Goal: Transaction & Acquisition: Purchase product/service

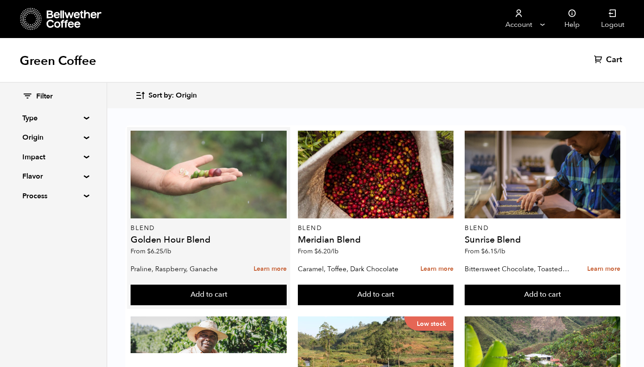
scroll to position [37, 0]
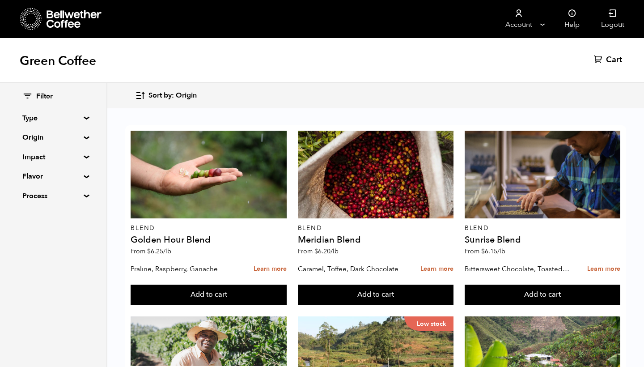
click at [38, 95] on span "Filter" at bounding box center [44, 97] width 17 height 10
click at [25, 95] on icon at bounding box center [27, 96] width 10 height 11
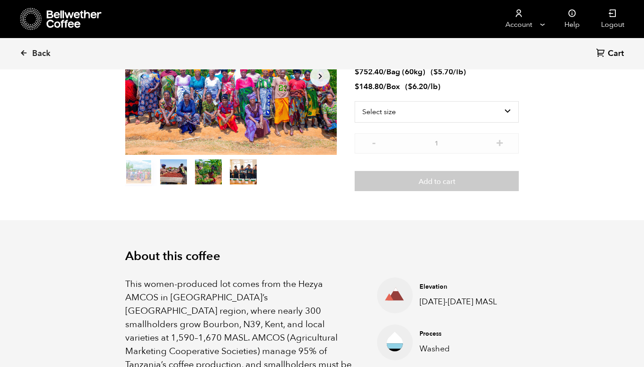
scroll to position [108, 0]
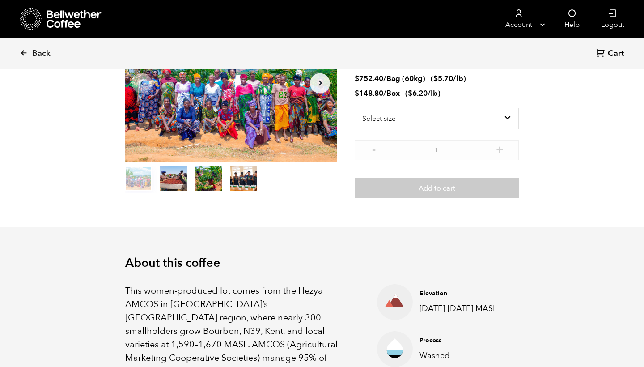
click at [204, 172] on button "item 2" at bounding box center [208, 180] width 27 height 25
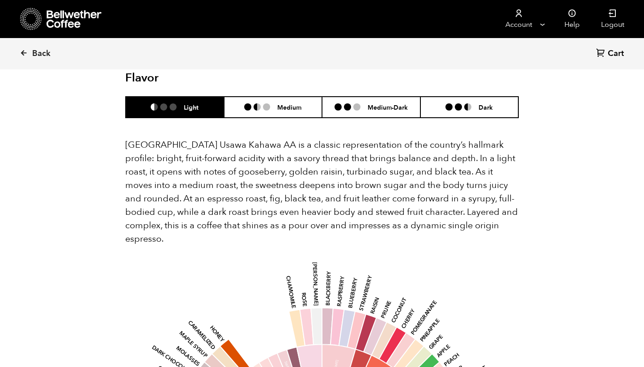
scroll to position [620, 0]
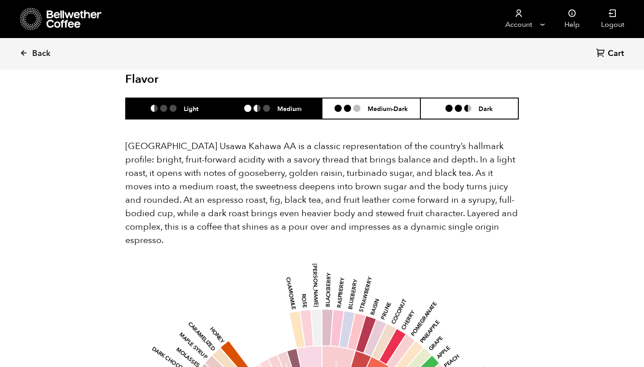
click at [289, 105] on h6 "Medium" at bounding box center [289, 109] width 24 height 8
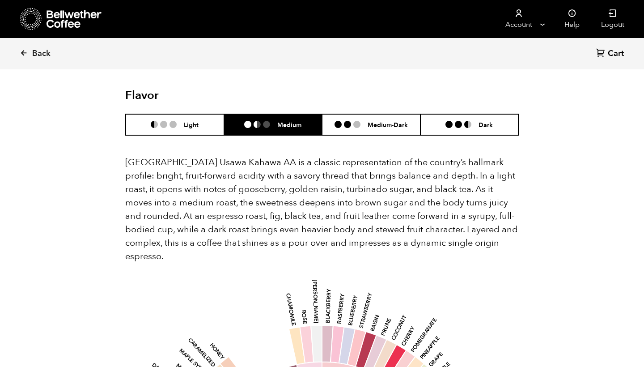
scroll to position [601, 0]
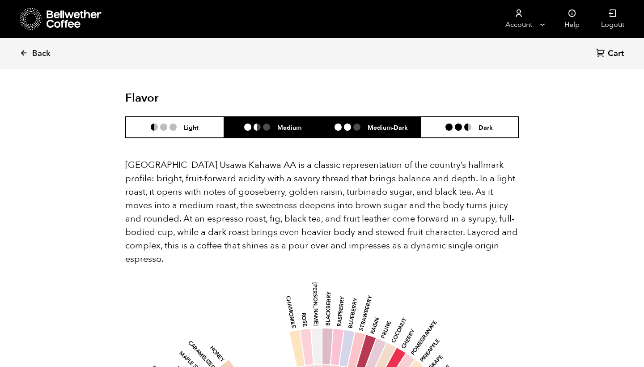
click at [362, 117] on li "Medium-Dark" at bounding box center [371, 127] width 98 height 21
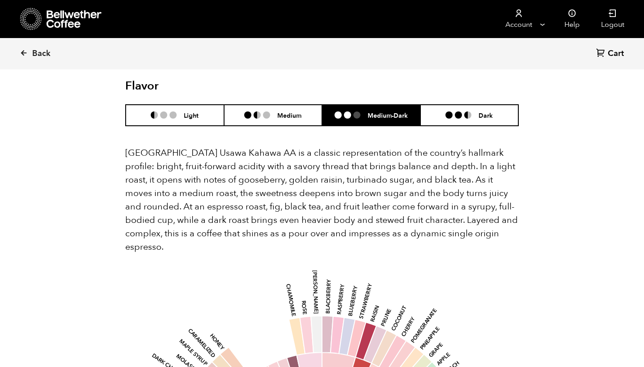
scroll to position [612, 0]
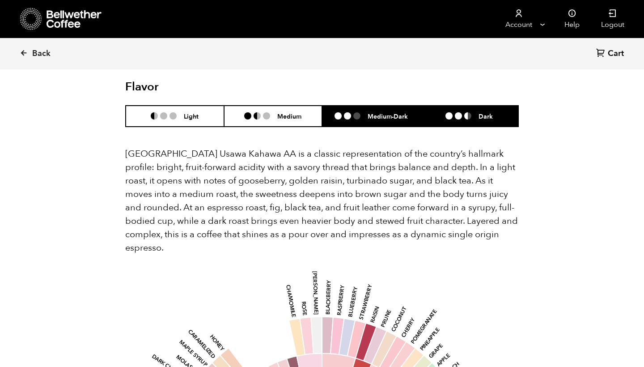
click at [468, 106] on li "Dark" at bounding box center [469, 116] width 98 height 21
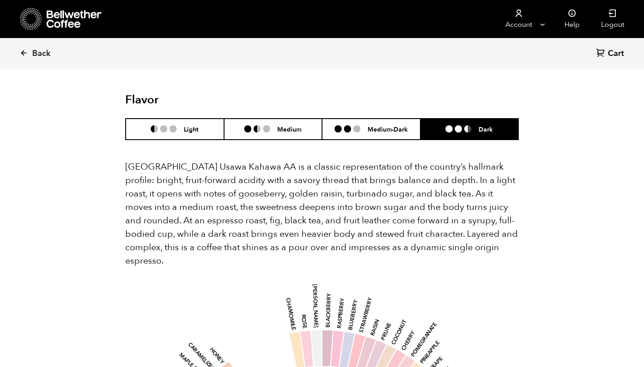
scroll to position [599, 0]
click at [195, 125] on h6 "Light" at bounding box center [191, 129] width 15 height 8
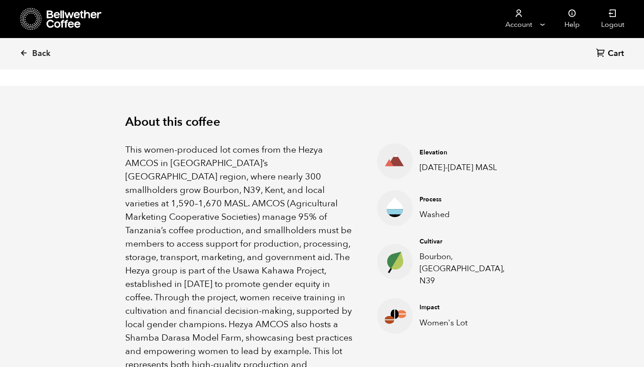
scroll to position [228, 0]
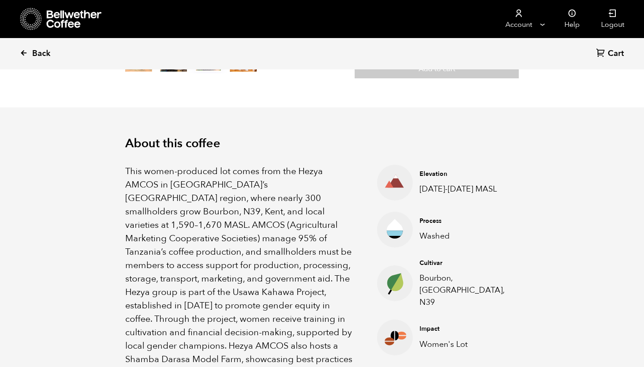
click at [25, 53] on icon at bounding box center [24, 53] width 8 height 8
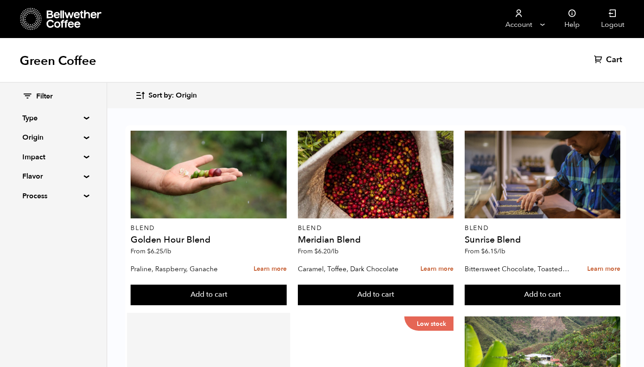
scroll to position [217, 0]
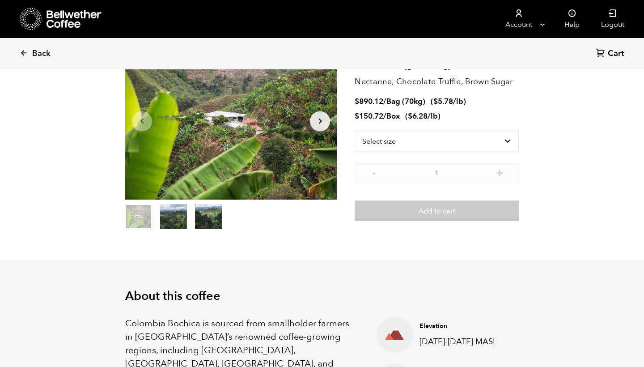
scroll to position [71, 0]
click at [209, 217] on button "item 2" at bounding box center [208, 217] width 27 height 25
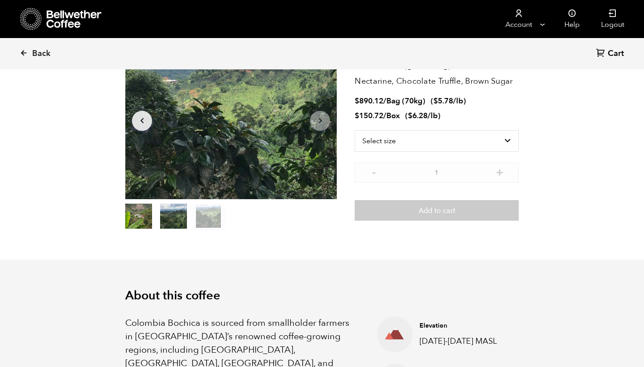
click at [183, 211] on button "item 1" at bounding box center [173, 217] width 27 height 25
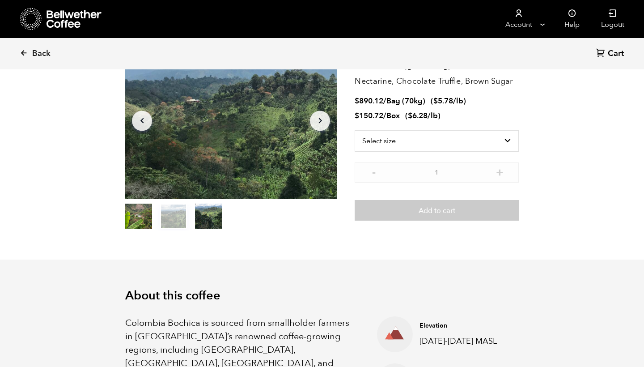
click at [199, 214] on button "item 2" at bounding box center [208, 217] width 27 height 25
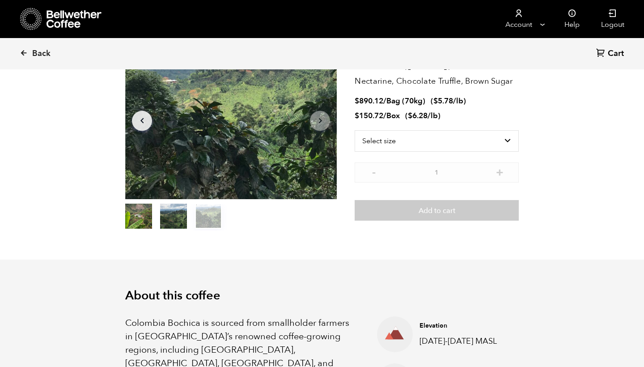
click at [138, 209] on button "item 0" at bounding box center [138, 217] width 27 height 25
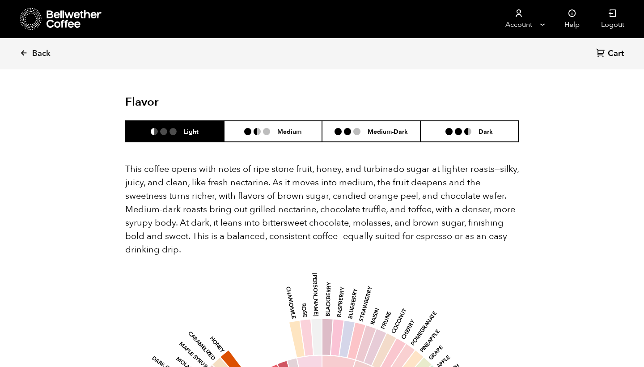
scroll to position [589, 0]
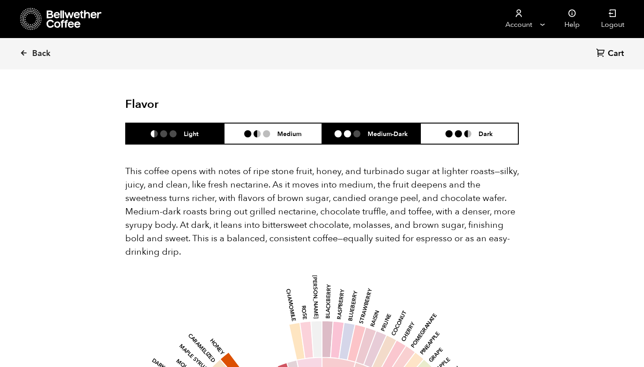
click at [353, 130] on li at bounding box center [356, 133] width 7 height 7
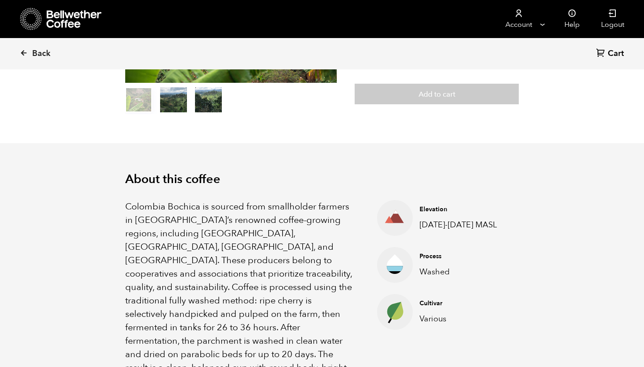
scroll to position [109, 0]
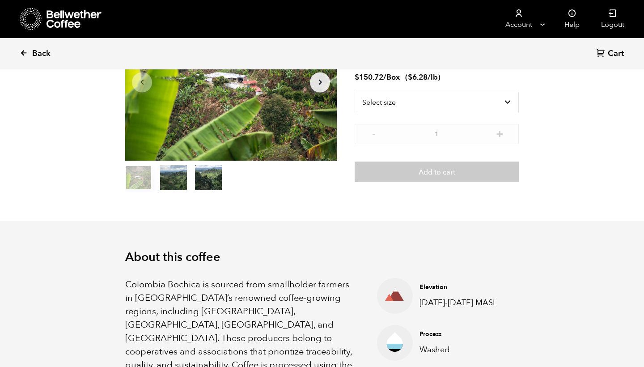
click at [22, 53] on icon at bounding box center [24, 53] width 8 height 8
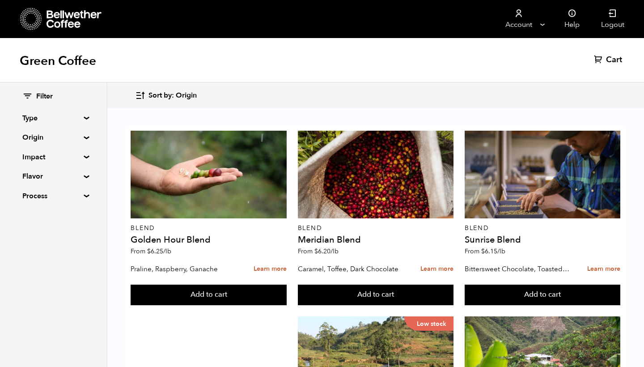
scroll to position [415, 0]
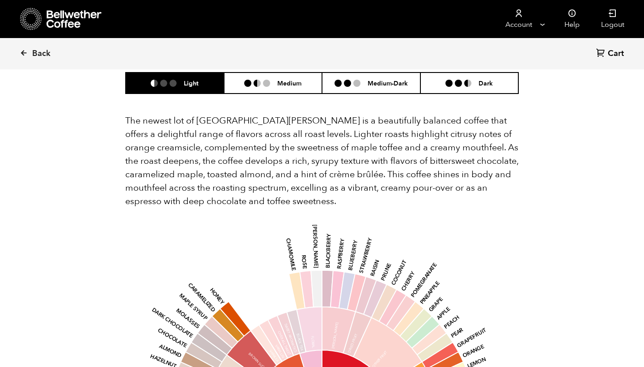
scroll to position [959, 0]
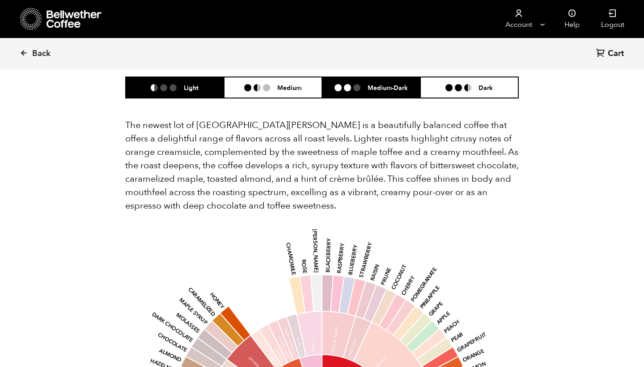
click at [377, 81] on li "Medium-Dark" at bounding box center [371, 87] width 98 height 21
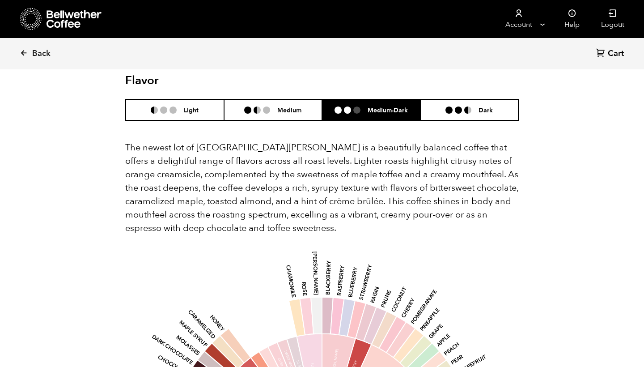
scroll to position [934, 0]
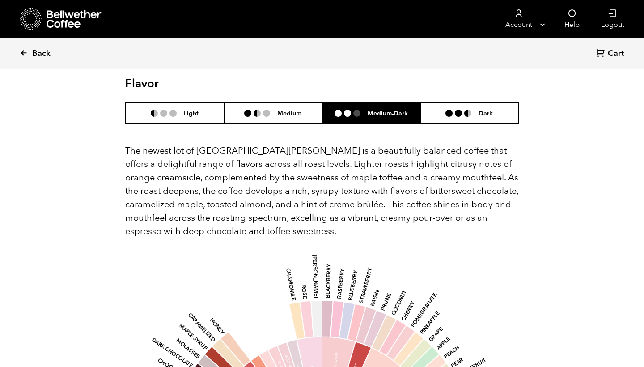
click at [24, 54] on icon at bounding box center [24, 53] width 8 height 8
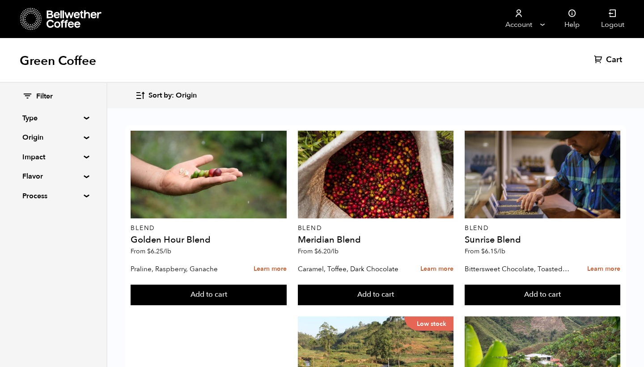
scroll to position [547, 0]
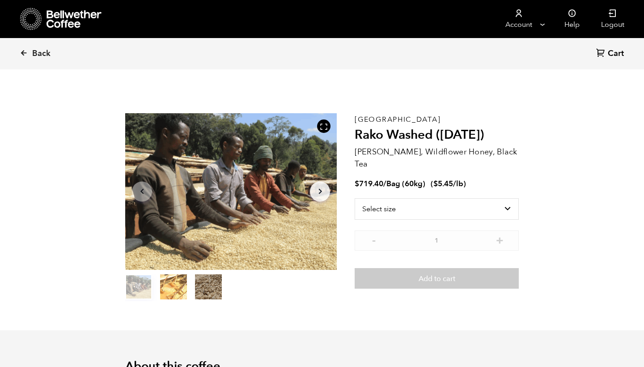
scroll to position [389, 383]
click at [217, 280] on button "item 2" at bounding box center [208, 288] width 27 height 25
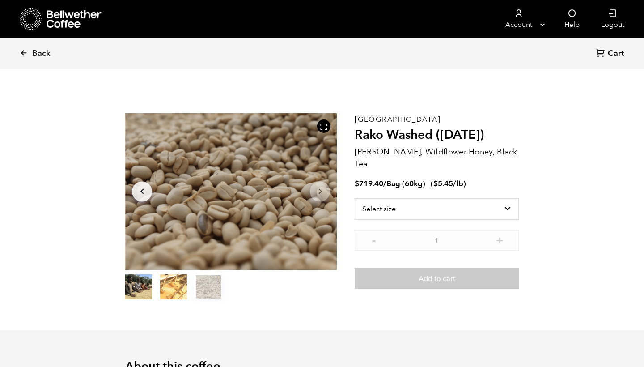
click at [174, 290] on button "item 1" at bounding box center [173, 288] width 27 height 25
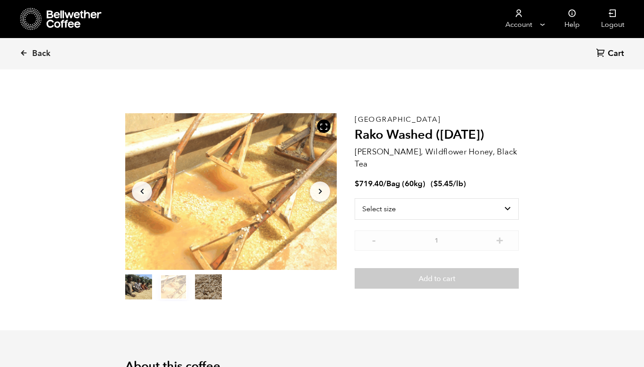
click at [136, 289] on button "item 0" at bounding box center [138, 288] width 27 height 25
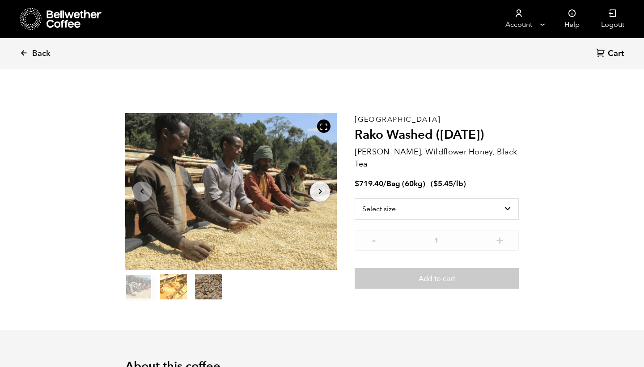
click at [211, 289] on button "item 2" at bounding box center [208, 288] width 27 height 25
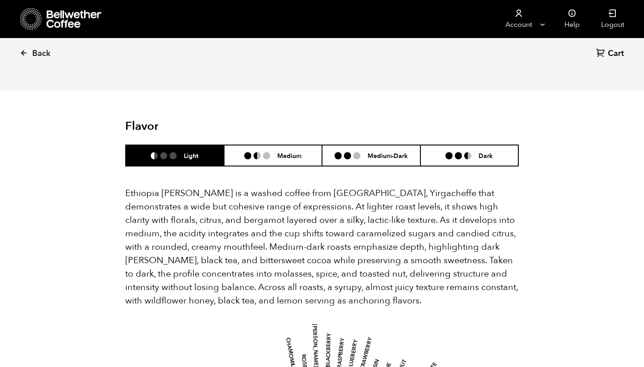
scroll to position [549, 0]
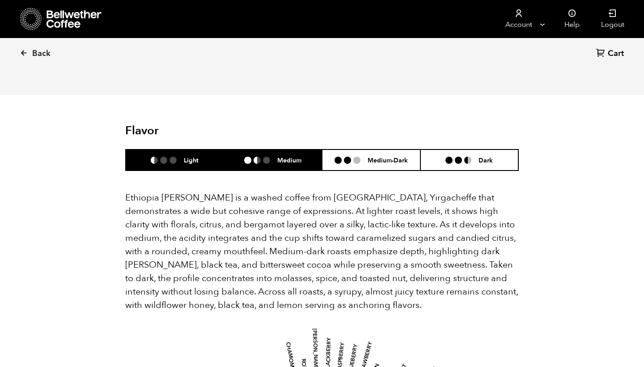
click at [284, 156] on h6 "Medium" at bounding box center [289, 160] width 24 height 8
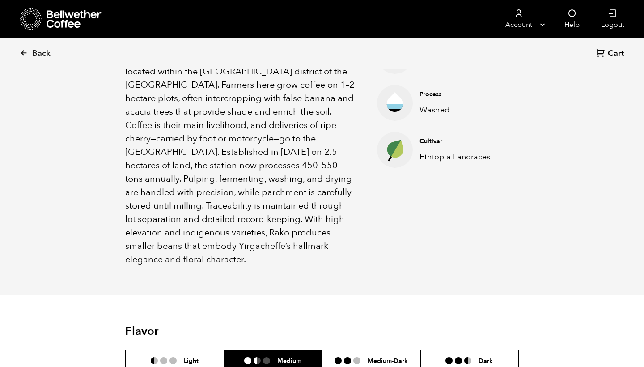
scroll to position [363, 0]
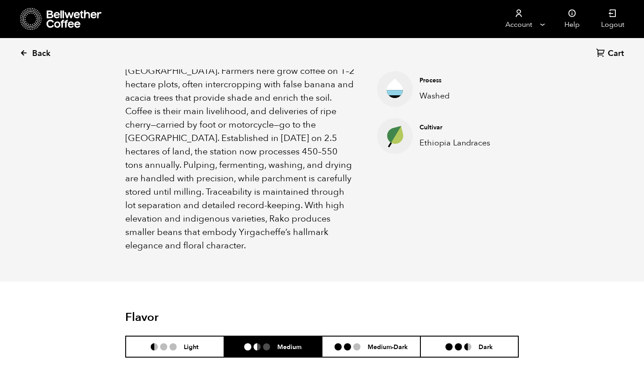
click at [26, 52] on icon at bounding box center [24, 53] width 8 height 8
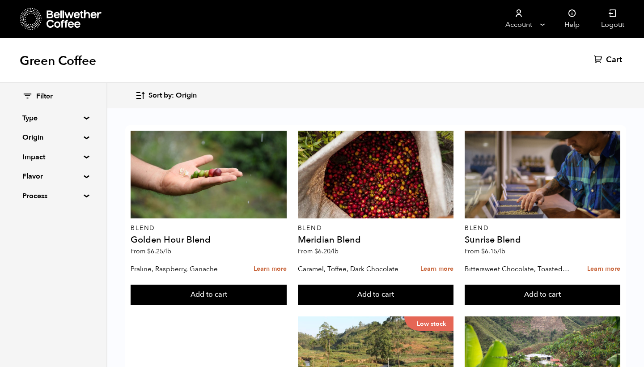
scroll to position [522, 0]
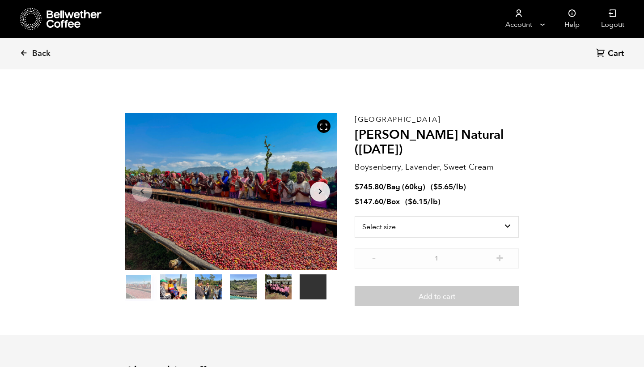
scroll to position [389, 383]
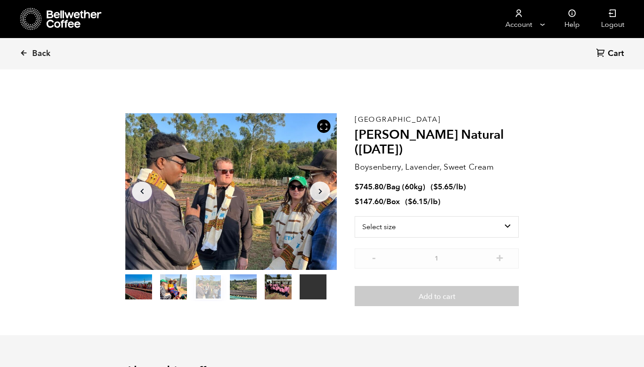
click at [242, 292] on button "item 3" at bounding box center [243, 288] width 27 height 25
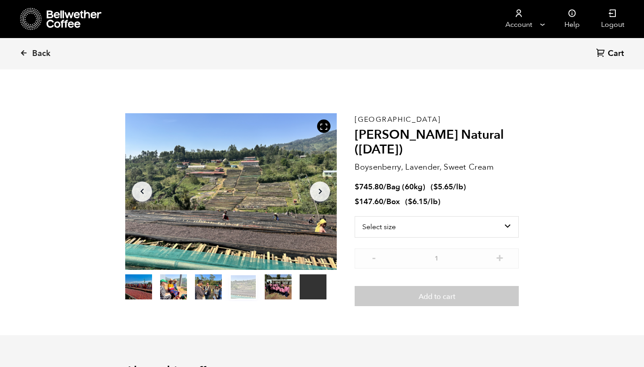
click at [264, 287] on ol "item 0 item 1 item 2 item 3 item 4 item 5" at bounding box center [225, 288] width 201 height 25
click at [281, 288] on button "item 4" at bounding box center [278, 288] width 27 height 25
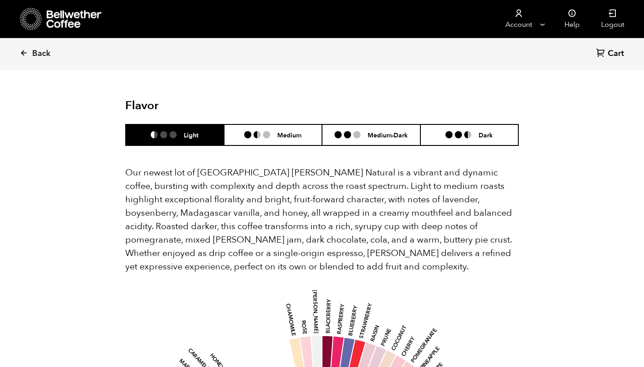
scroll to position [777, 0]
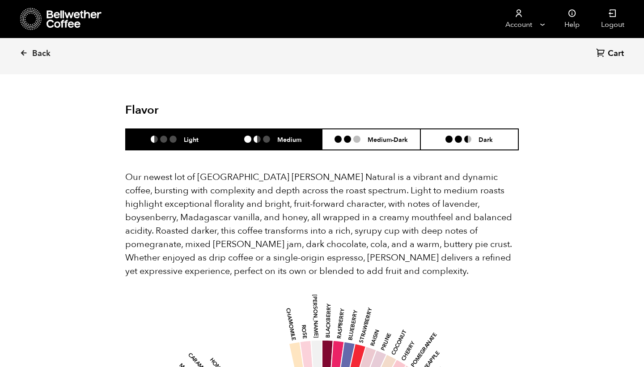
click at [293, 136] on h6 "Medium" at bounding box center [289, 140] width 24 height 8
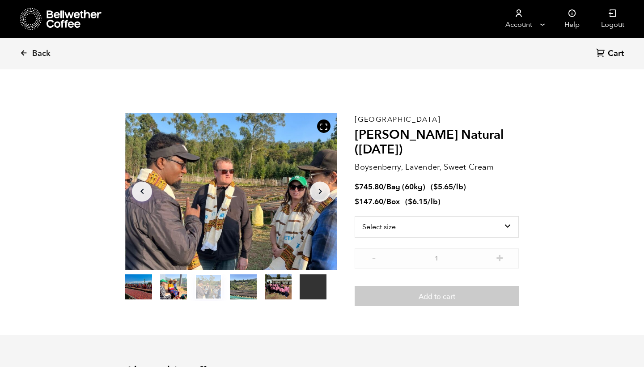
scroll to position [0, 0]
click at [324, 193] on icon "Arrow Right" at bounding box center [320, 191] width 11 height 11
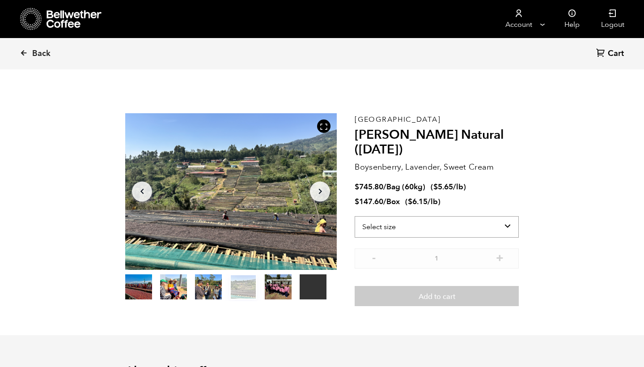
select select "bag-3"
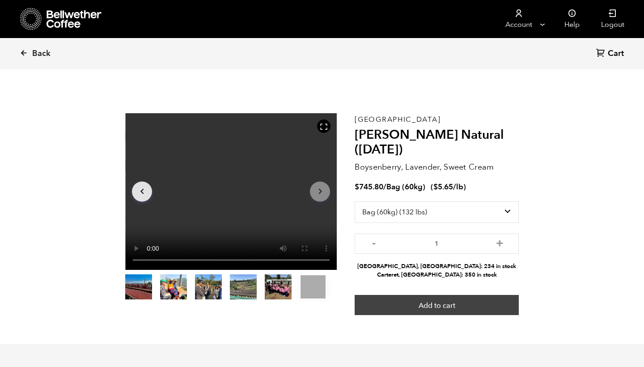
click at [443, 305] on button "Add to cart" at bounding box center [437, 305] width 164 height 21
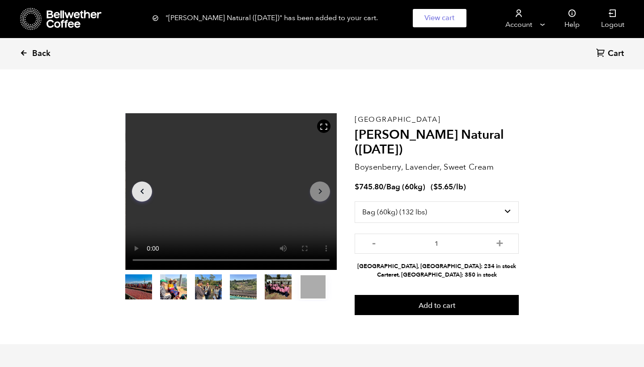
click at [22, 56] on icon at bounding box center [24, 53] width 8 height 8
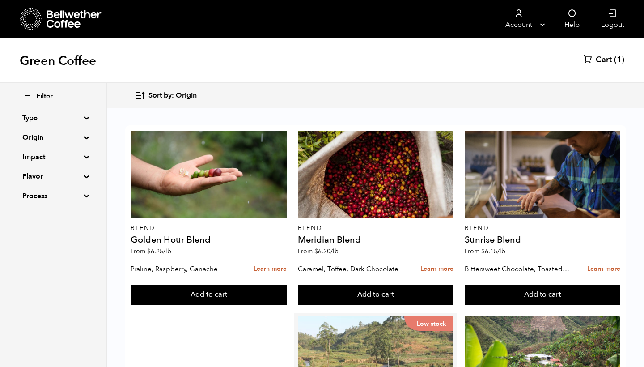
scroll to position [188, 0]
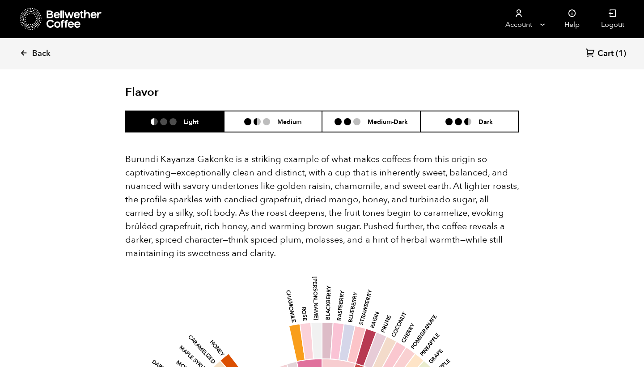
scroll to position [509, 0]
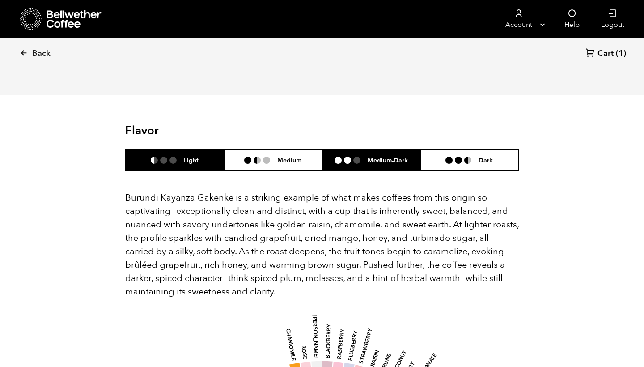
click at [393, 156] on h6 "Medium-Dark" at bounding box center [388, 160] width 40 height 8
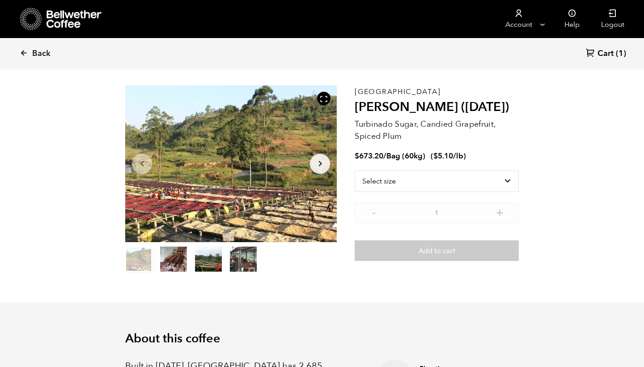
scroll to position [13, 0]
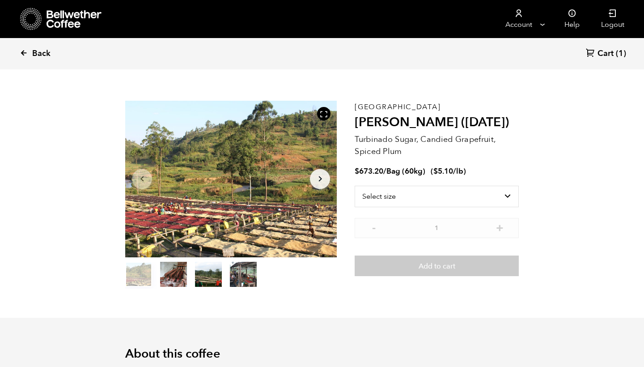
click at [21, 54] on icon at bounding box center [24, 53] width 8 height 8
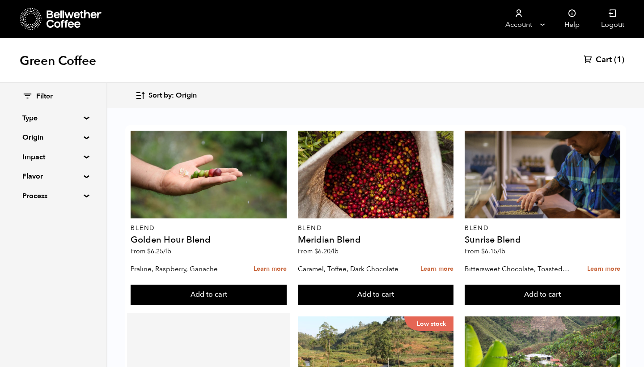
scroll to position [188, 0]
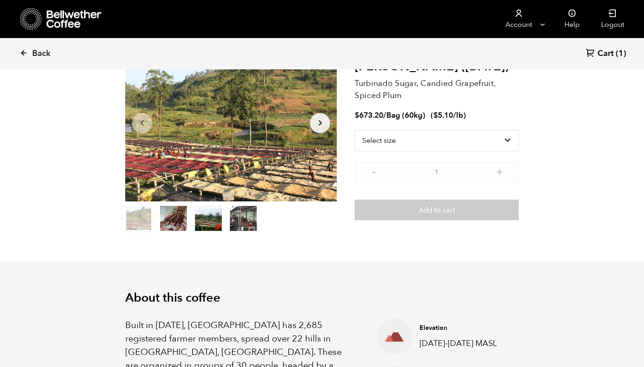
scroll to position [66, 0]
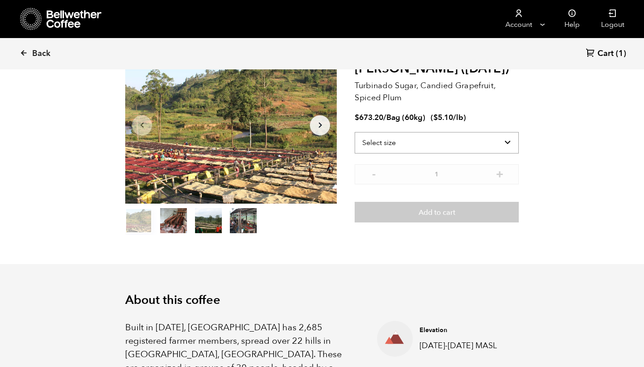
select select "bag-3"
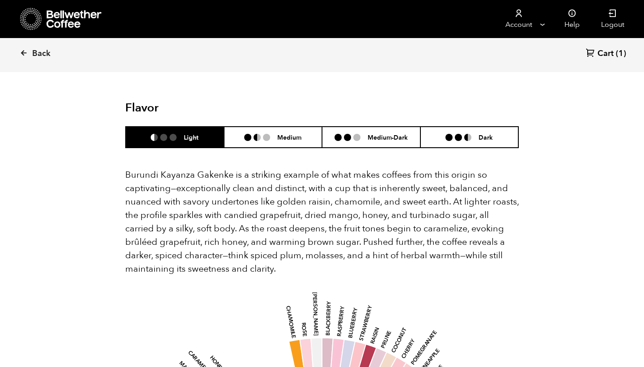
scroll to position [543, 0]
click at [287, 133] on h6 "Medium" at bounding box center [289, 137] width 24 height 8
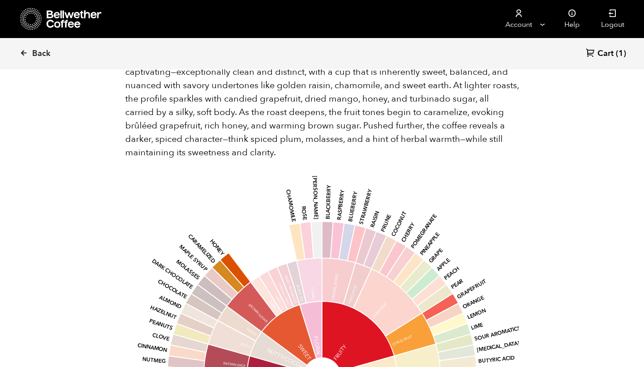
scroll to position [657, 0]
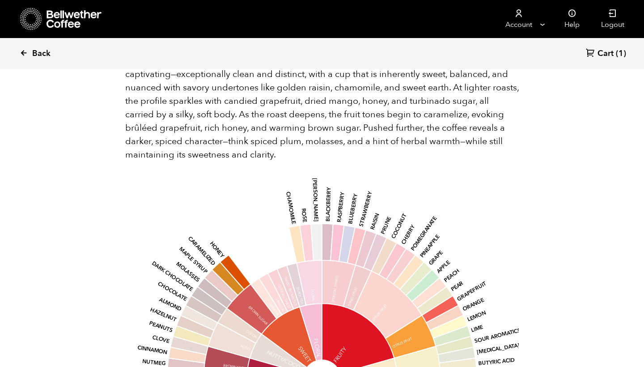
click at [26, 52] on icon at bounding box center [24, 53] width 8 height 8
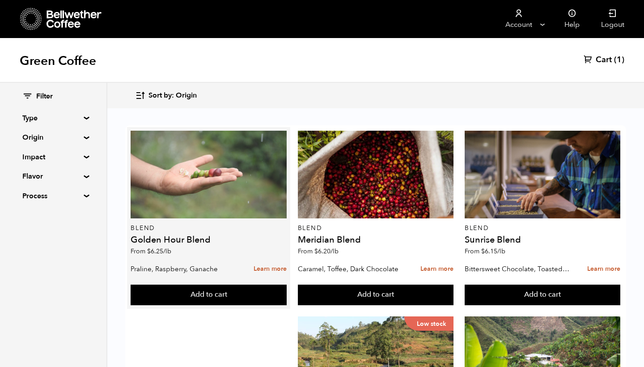
scroll to position [414, 0]
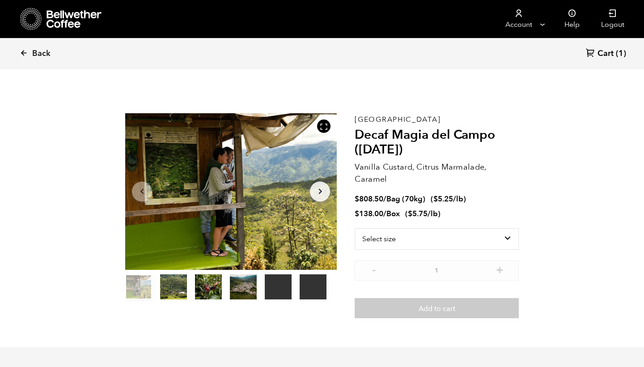
scroll to position [389, 383]
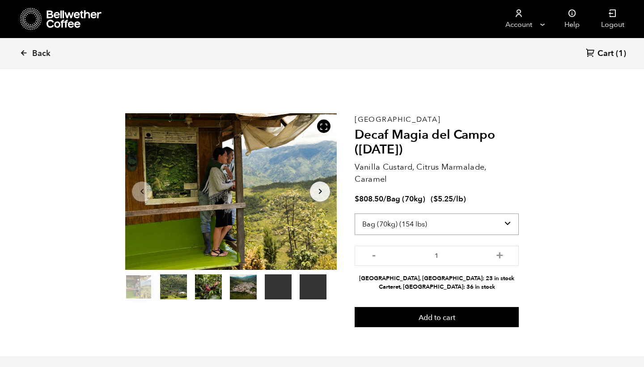
select select "box"
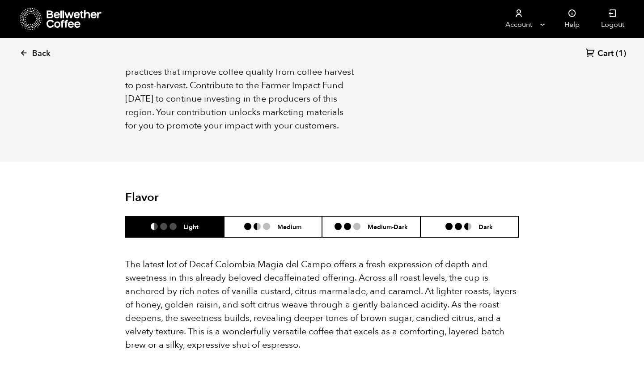
scroll to position [811, 0]
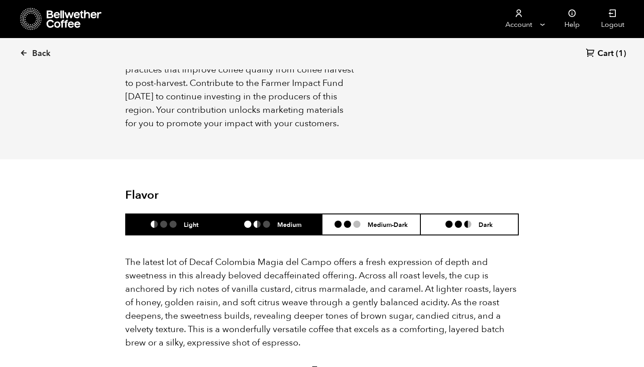
click at [290, 221] on h6 "Medium" at bounding box center [289, 225] width 24 height 8
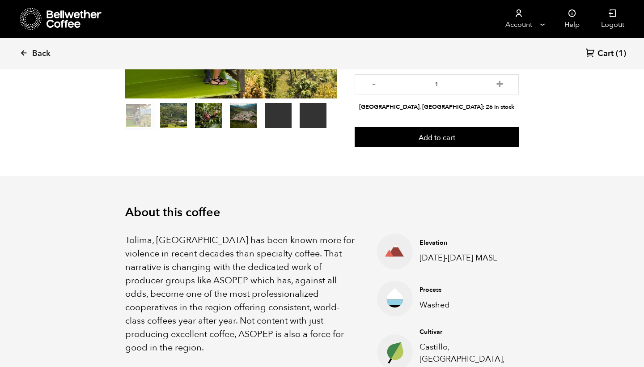
scroll to position [162, 0]
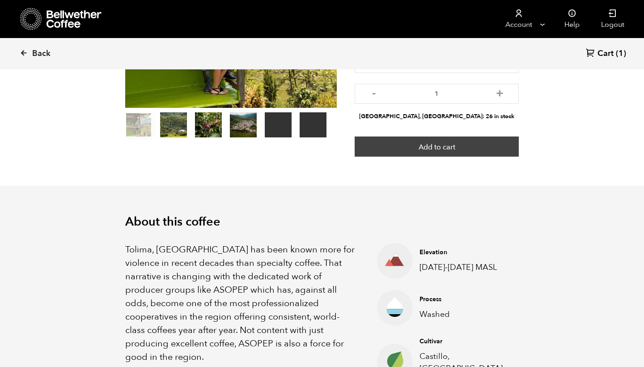
click at [437, 144] on button "Add to cart" at bounding box center [437, 146] width 164 height 21
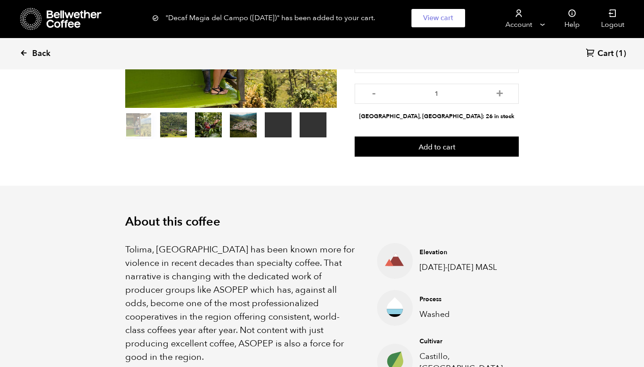
click at [23, 51] on icon at bounding box center [24, 53] width 8 height 8
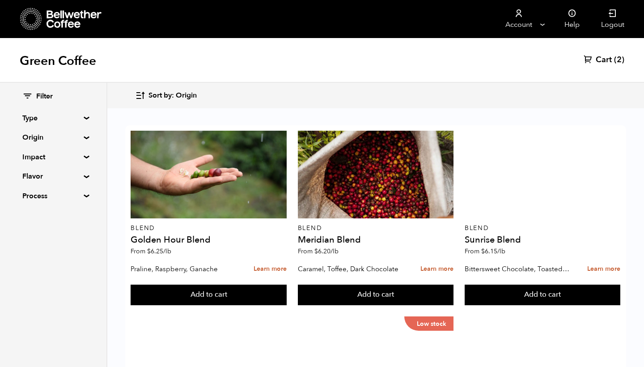
scroll to position [579, 0]
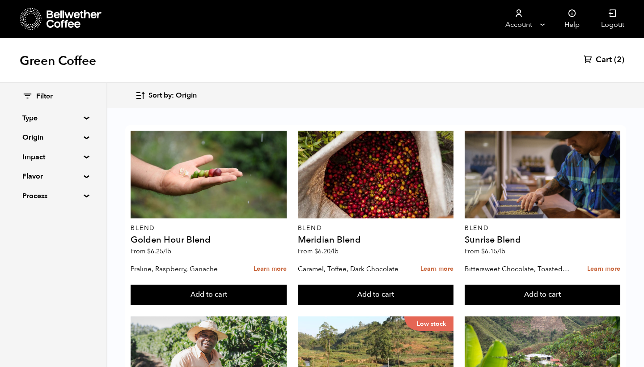
click at [608, 60] on span "Cart" at bounding box center [604, 60] width 16 height 11
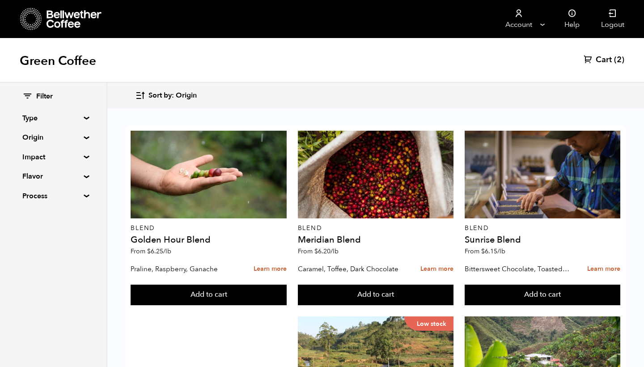
scroll to position [582, 0]
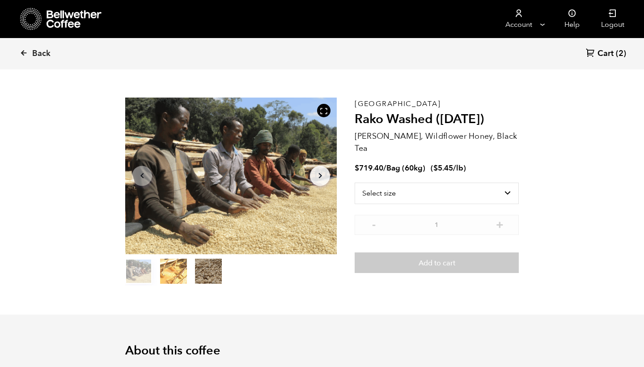
scroll to position [13, 0]
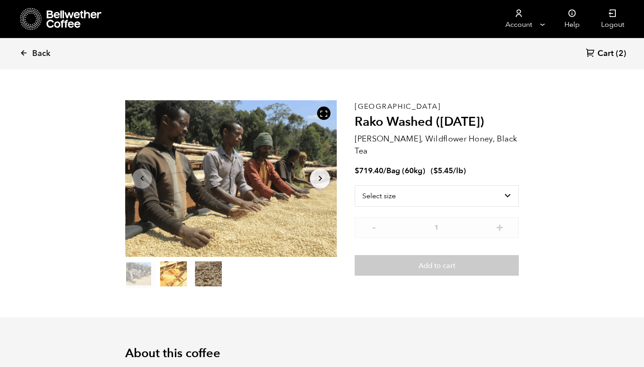
click at [616, 55] on span "(2)" at bounding box center [621, 53] width 10 height 11
click at [20, 51] on icon at bounding box center [24, 53] width 8 height 8
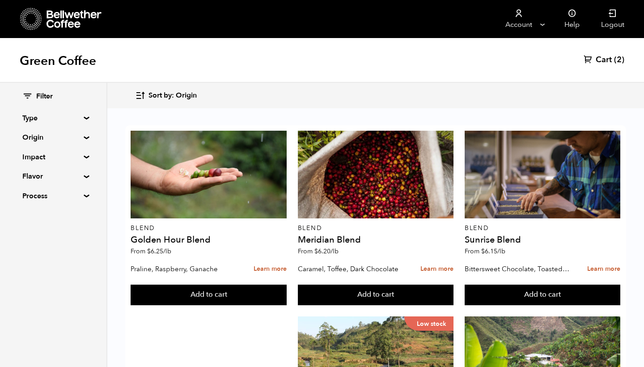
scroll to position [578, 0]
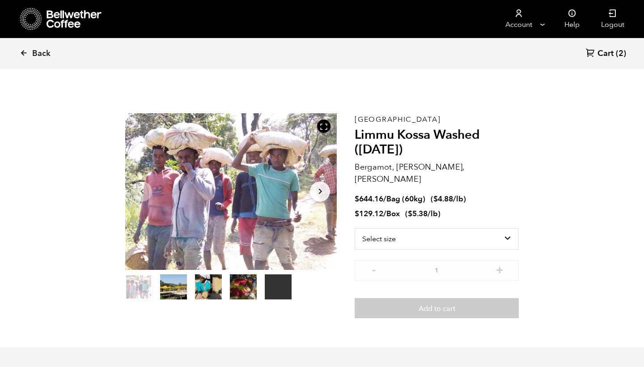
scroll to position [389, 383]
select select "bag-3"
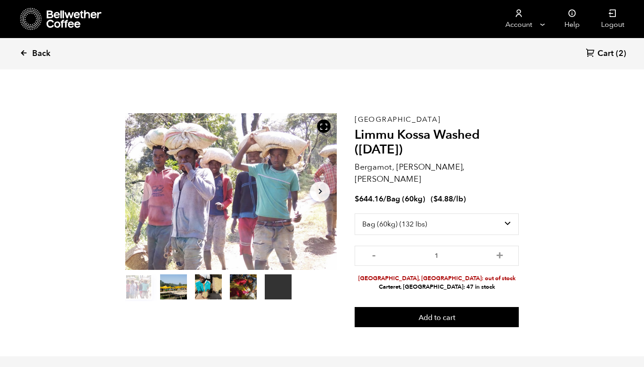
click at [25, 52] on icon at bounding box center [24, 53] width 8 height 8
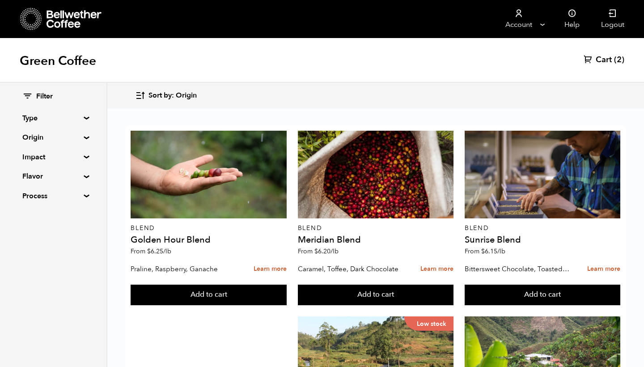
scroll to position [725, 0]
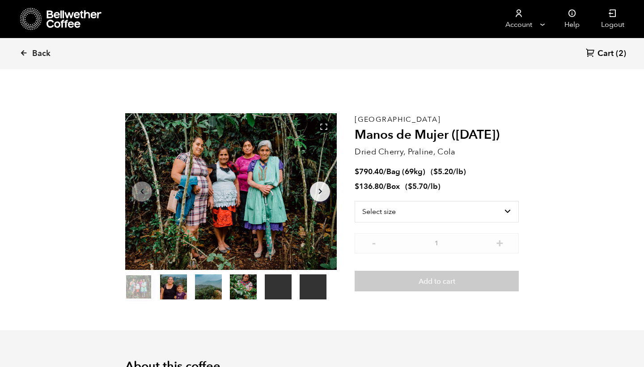
scroll to position [389, 383]
select select "bag-2"
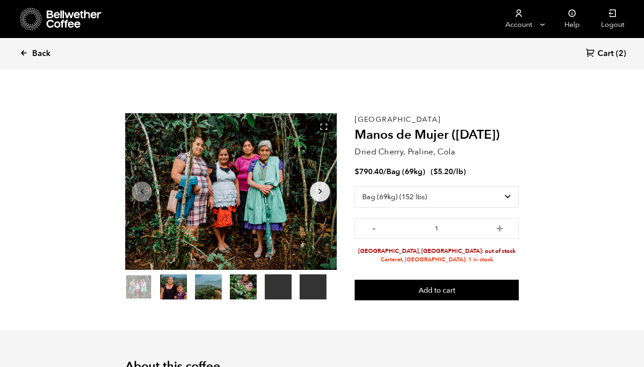
click at [25, 51] on icon at bounding box center [24, 53] width 8 height 8
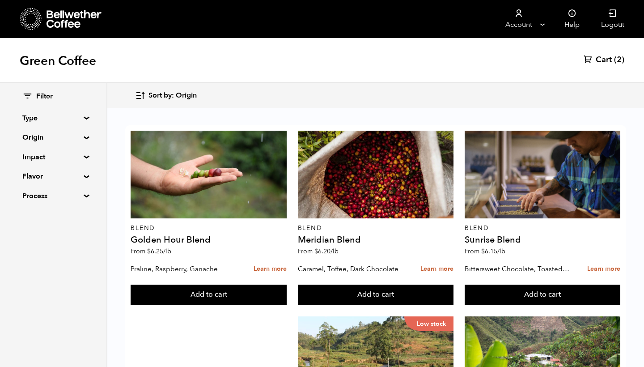
scroll to position [395, 0]
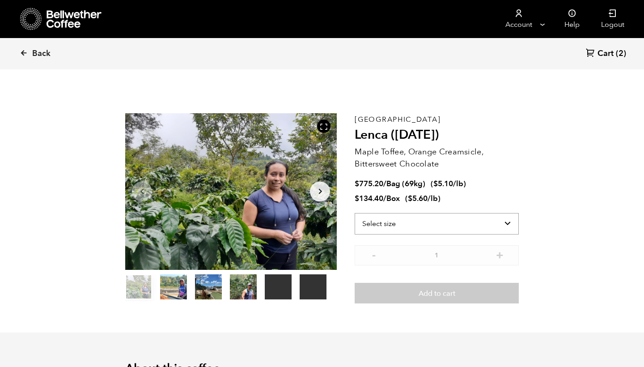
scroll to position [389, 383]
select select "bag-2"
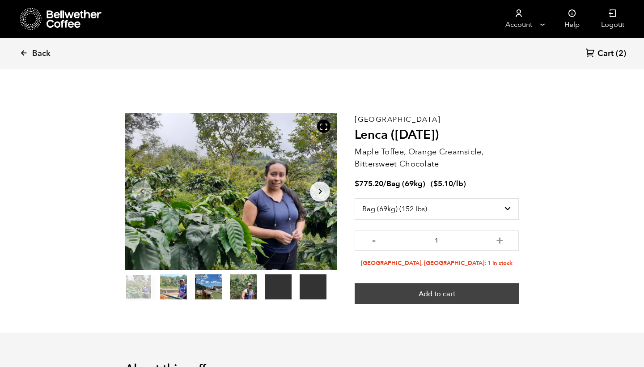
click at [432, 290] on button "Add to cart" at bounding box center [437, 293] width 164 height 21
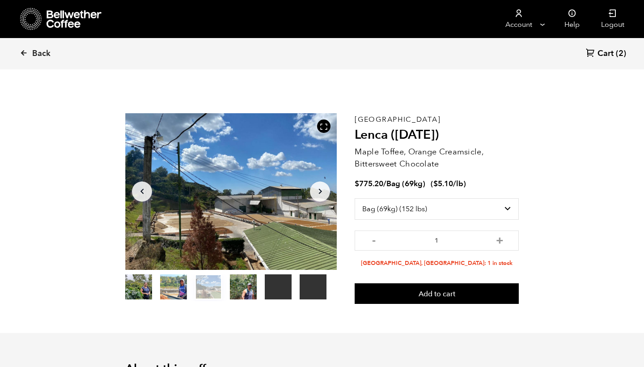
scroll to position [0, 0]
click at [21, 53] on icon at bounding box center [24, 53] width 8 height 8
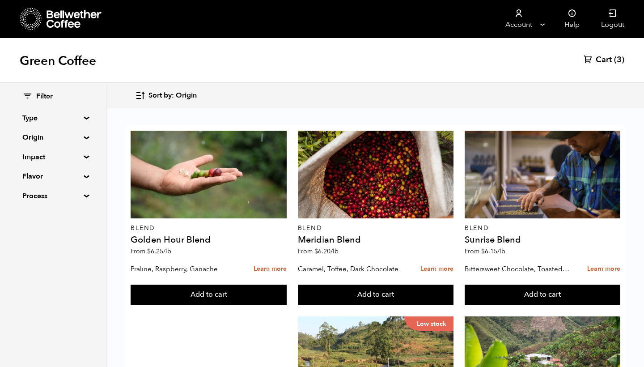
scroll to position [215, 0]
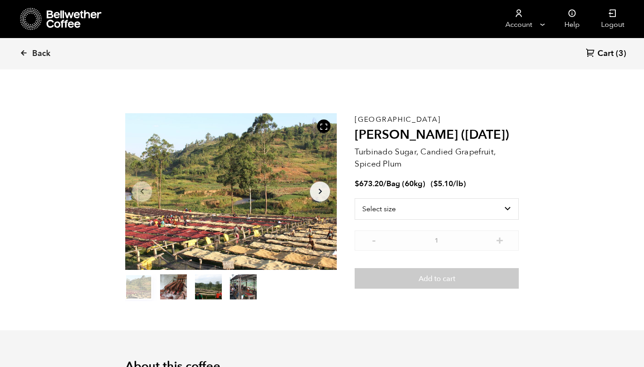
scroll to position [389, 383]
select select "bag-3"
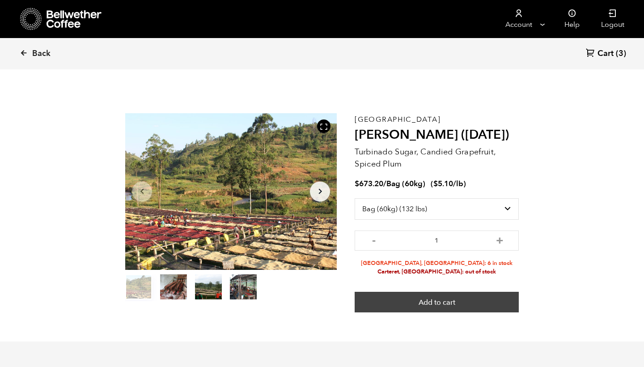
click at [438, 299] on button "Add to cart" at bounding box center [437, 302] width 164 height 21
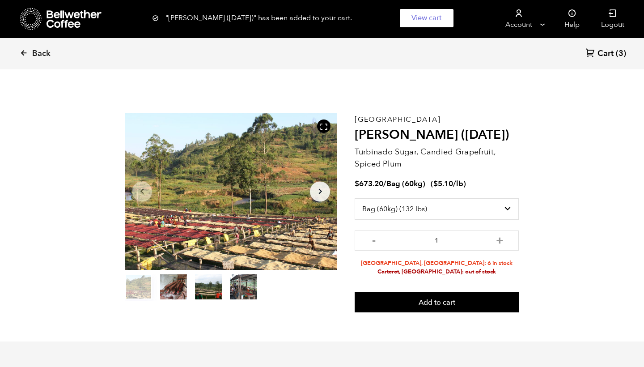
click at [608, 52] on span "Cart" at bounding box center [606, 53] width 16 height 11
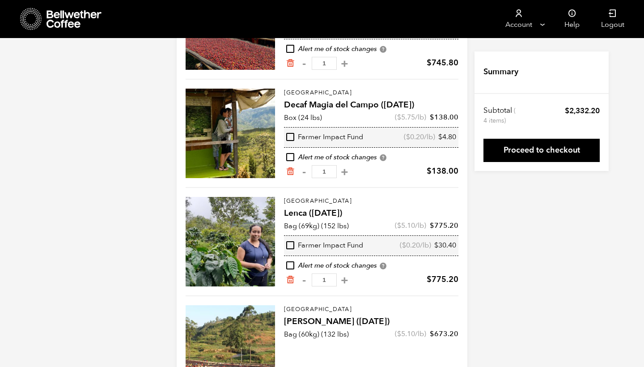
scroll to position [155, 0]
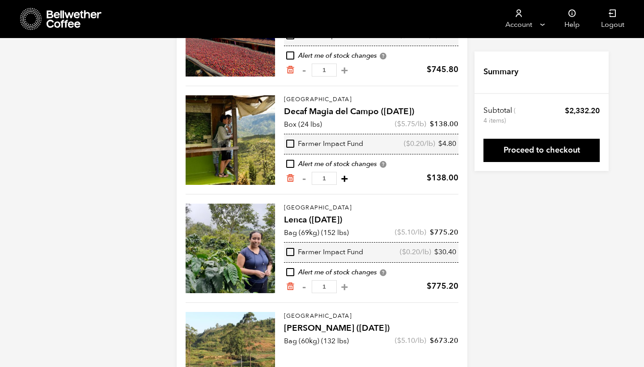
click at [339, 179] on button "+" at bounding box center [344, 178] width 11 height 9
type input "2"
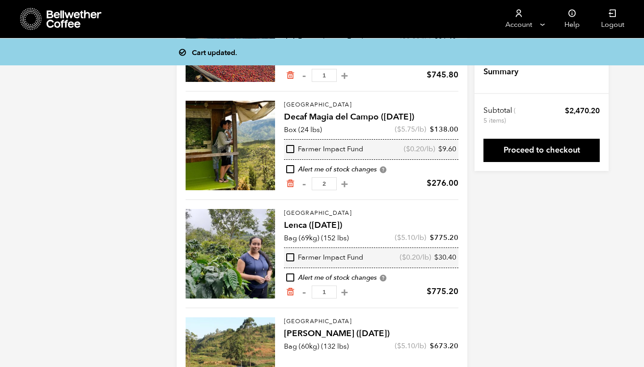
scroll to position [149, 0]
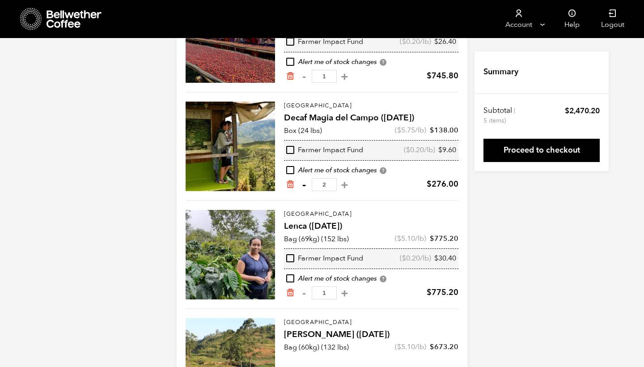
click at [304, 186] on button "-" at bounding box center [303, 184] width 11 height 9
type input "1"
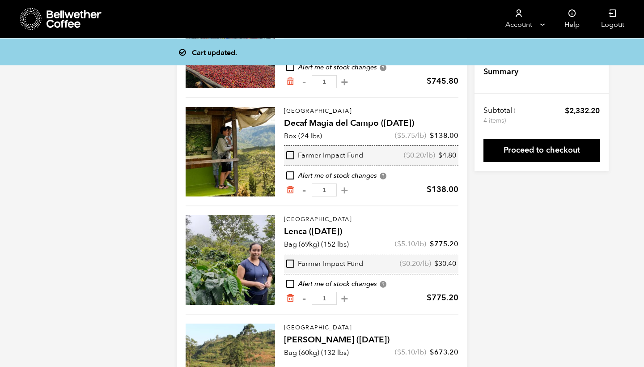
scroll to position [142, 0]
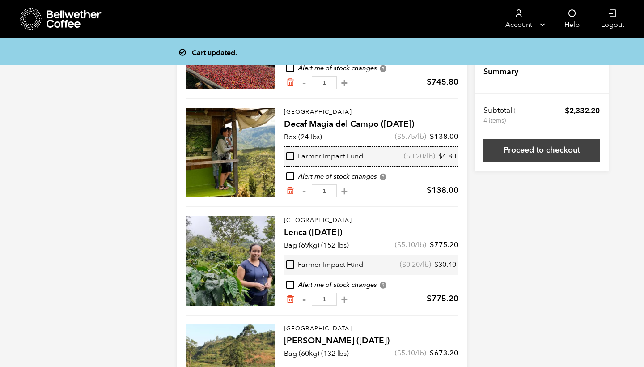
click at [541, 153] on link "Proceed to checkout" at bounding box center [542, 150] width 116 height 23
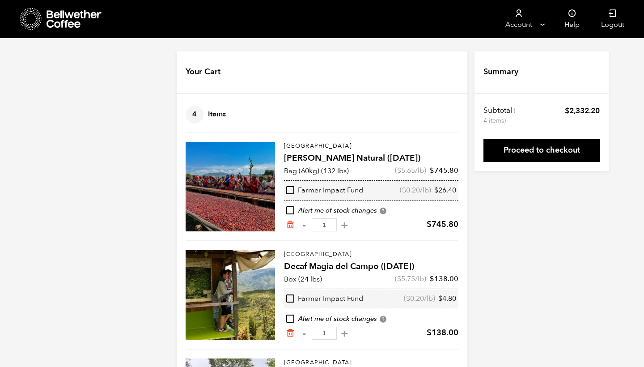
scroll to position [142, 0]
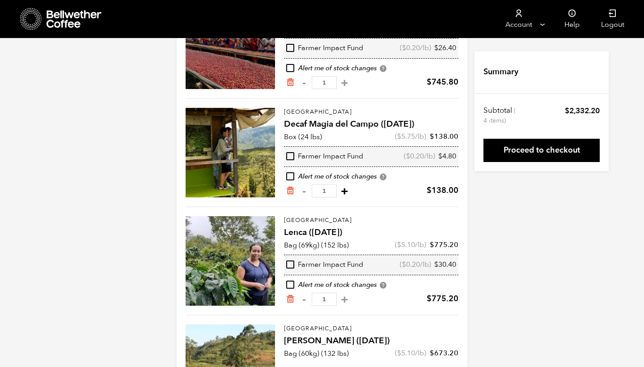
click at [339, 190] on button "+" at bounding box center [344, 191] width 11 height 9
type input "2"
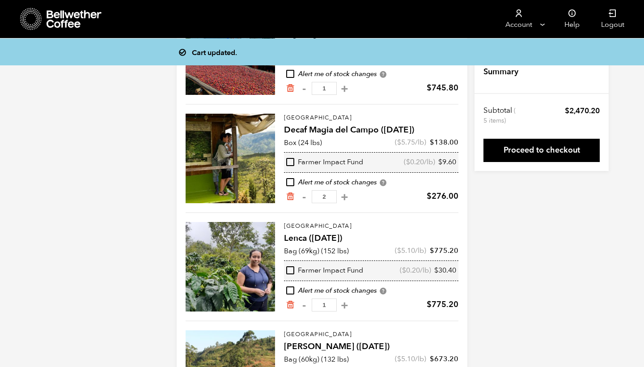
scroll to position [136, 0]
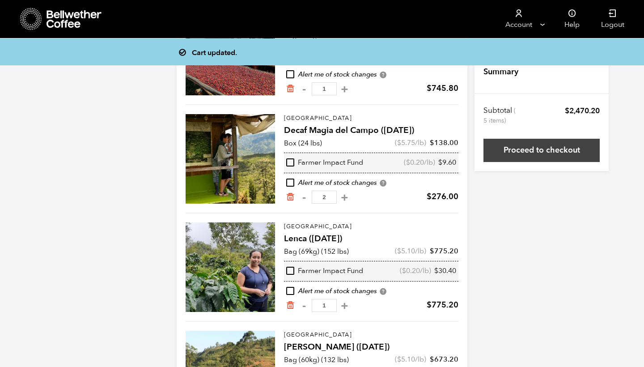
click at [534, 149] on link "Proceed to checkout" at bounding box center [542, 150] width 116 height 23
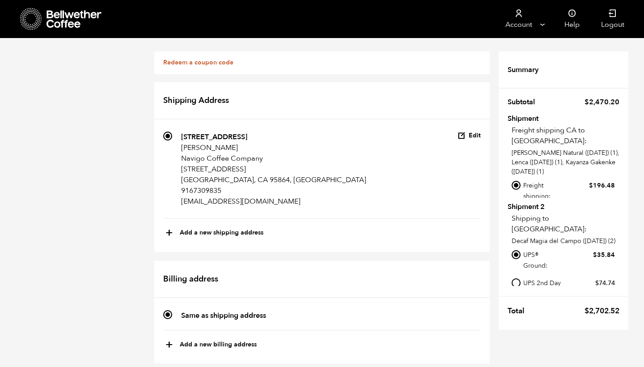
click at [468, 134] on button "Edit" at bounding box center [469, 136] width 23 height 8
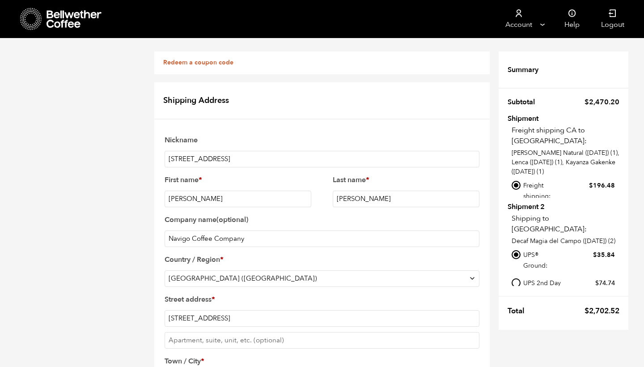
scroll to position [19, 0]
type input "Navigo Coffee Company"
drag, startPoint x: 226, startPoint y: 252, endPoint x: 152, endPoint y: 255, distance: 73.9
type input "3"
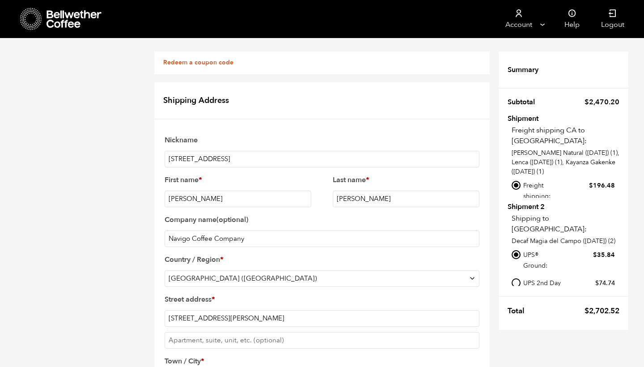
scroll to position [137, 0]
type input "650 Fulton Ave"
type input "95825"
drag, startPoint x: 223, startPoint y: 155, endPoint x: 133, endPoint y: 162, distance: 89.7
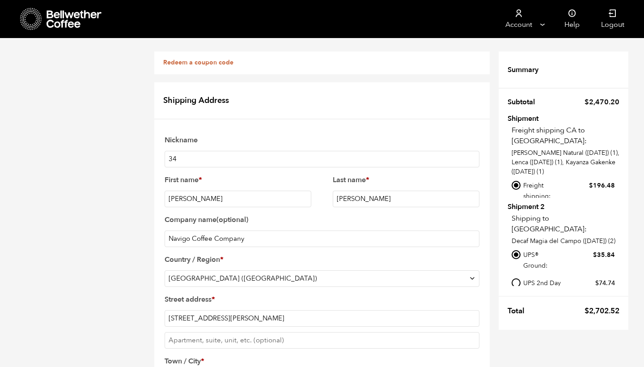
type input "3"
type input "Navigo Coffee Company"
type input "Unit B"
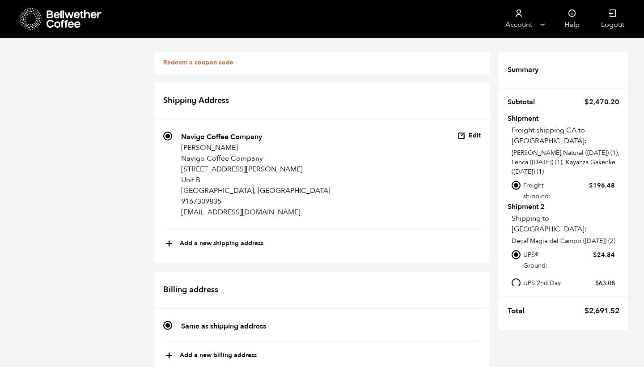
scroll to position [248, 0]
radio input "true"
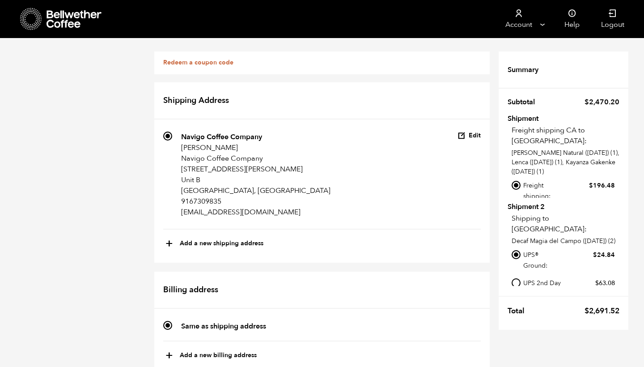
checkbox input "true"
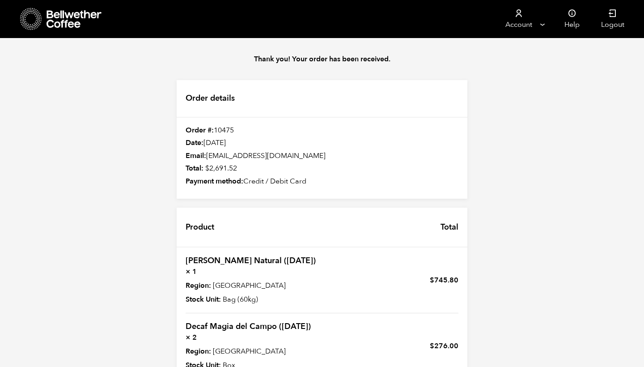
scroll to position [253, 0]
